Goal: Task Accomplishment & Management: Use online tool/utility

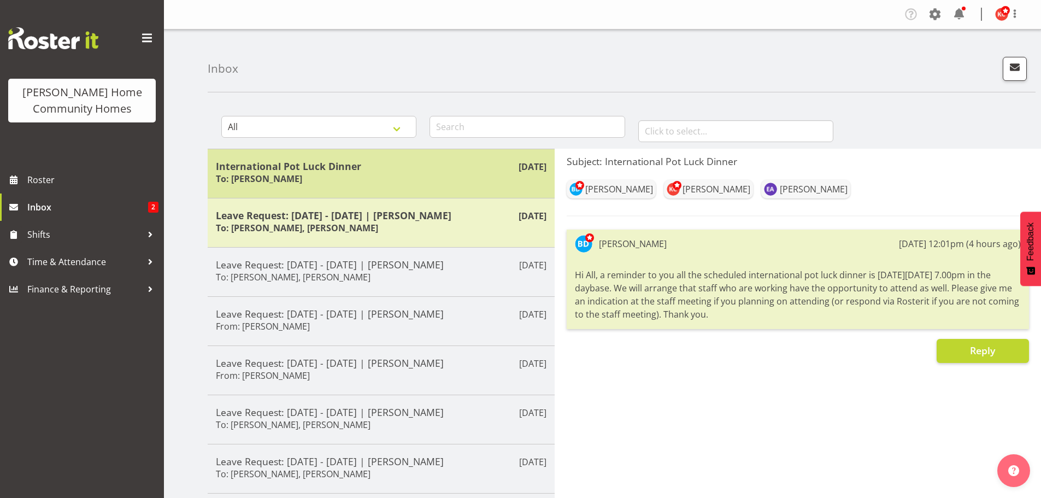
click at [302, 180] on h6 "To: [PERSON_NAME]" at bounding box center [259, 178] width 86 height 11
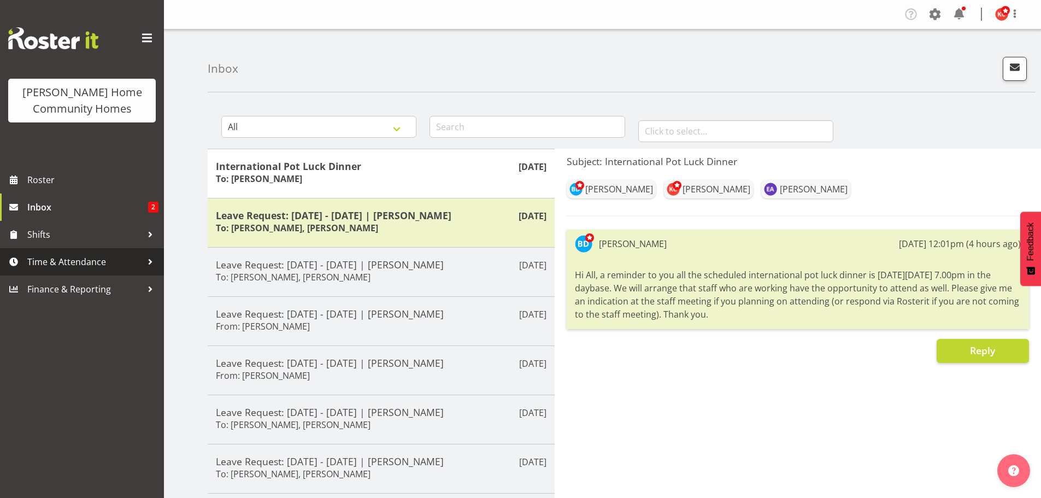
click at [28, 261] on span "Time & Attendance" at bounding box center [84, 261] width 115 height 16
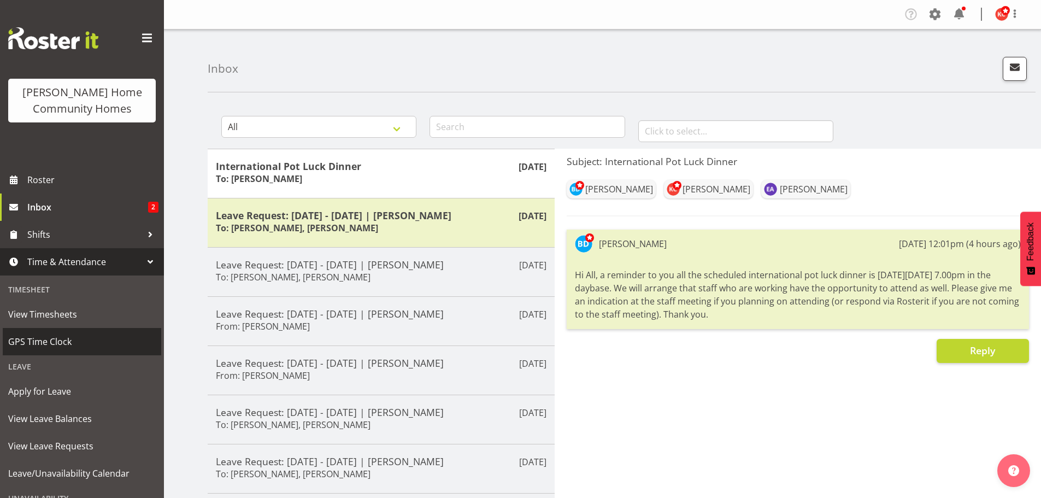
click at [23, 338] on span "GPS Time Clock" at bounding box center [81, 341] width 147 height 16
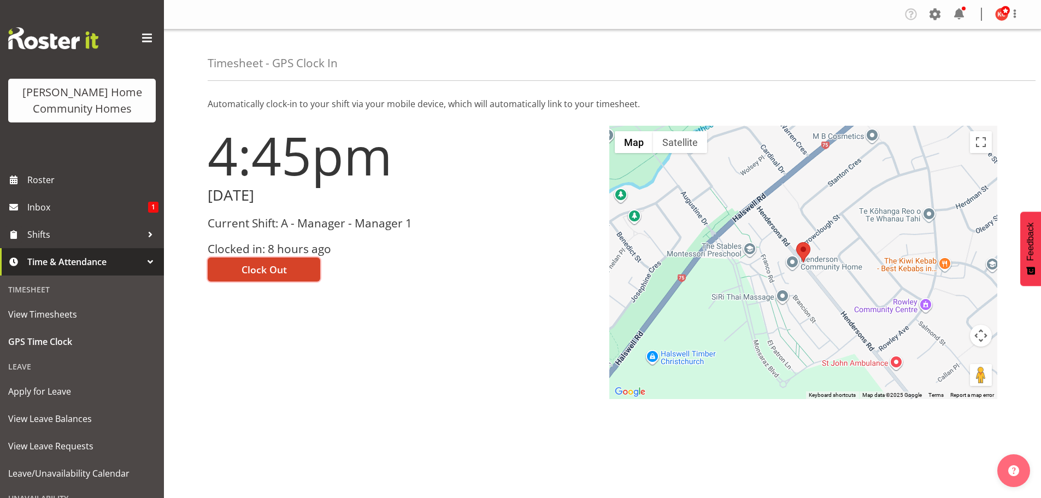
click at [241, 268] on span "Clock Out" at bounding box center [263, 269] width 45 height 14
